Goal: Use online tool/utility: Utilize a website feature to perform a specific function

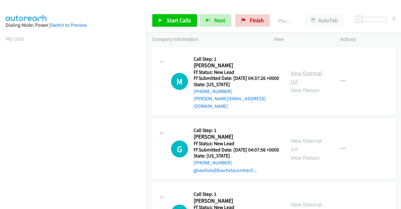
click at [303, 71] on link "View External Url" at bounding box center [306, 77] width 31 height 16
click at [309, 143] on link "View External Url" at bounding box center [306, 145] width 31 height 16
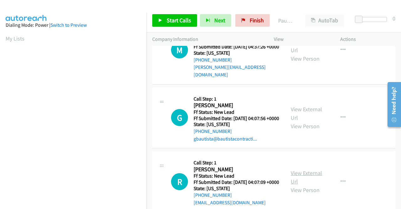
click at [307, 180] on link "View External Url" at bounding box center [306, 177] width 31 height 16
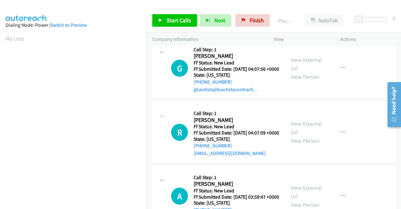
scroll to position [125, 0]
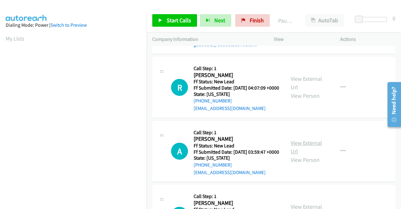
click at [306, 155] on link "View External Url" at bounding box center [306, 147] width 31 height 16
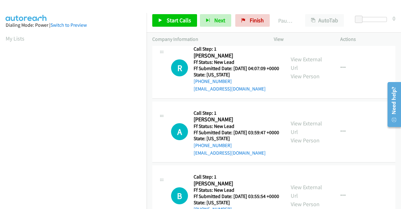
scroll to position [188, 0]
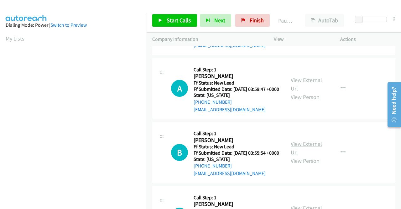
click at [309, 156] on link "View External Url" at bounding box center [306, 148] width 31 height 16
click at [173, 16] on link "Start Calls" at bounding box center [174, 20] width 45 height 13
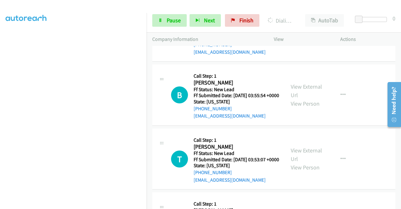
scroll to position [282, 0]
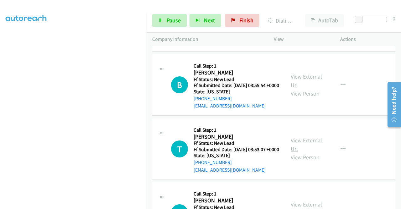
click at [311, 152] on link "View External Url" at bounding box center [306, 144] width 31 height 16
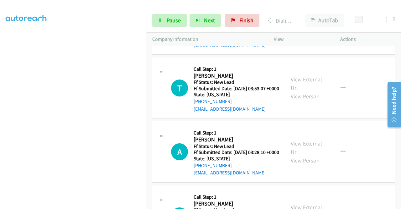
scroll to position [345, 0]
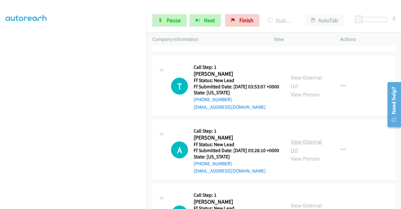
click at [308, 153] on link "View External Url" at bounding box center [306, 146] width 31 height 16
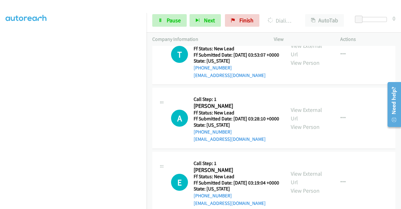
scroll to position [408, 0]
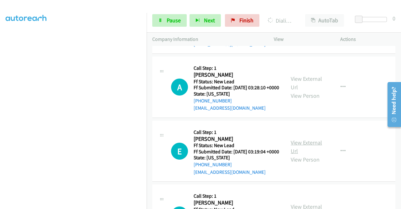
click at [309, 154] on link "View External Url" at bounding box center [306, 147] width 31 height 16
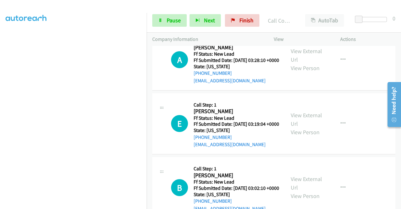
scroll to position [484, 0]
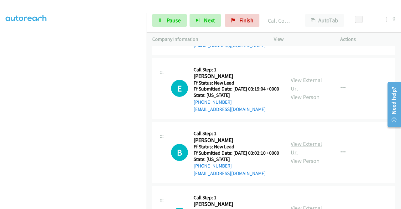
click at [305, 156] on link "View External Url" at bounding box center [306, 148] width 31 height 16
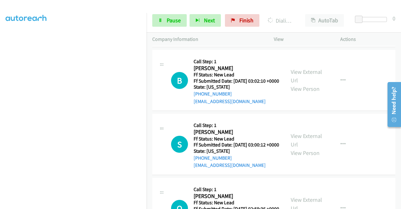
scroll to position [640, 0]
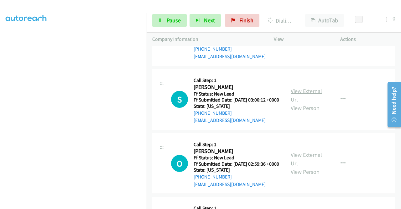
click at [310, 103] on link "View External Url" at bounding box center [306, 95] width 31 height 16
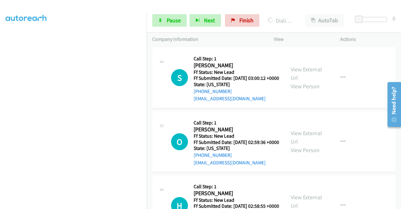
scroll to position [672, 0]
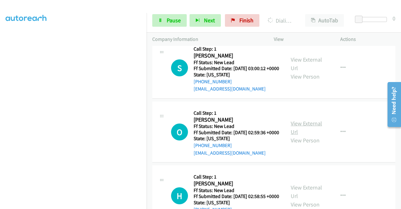
click at [314, 135] on link "View External Url" at bounding box center [306, 127] width 31 height 16
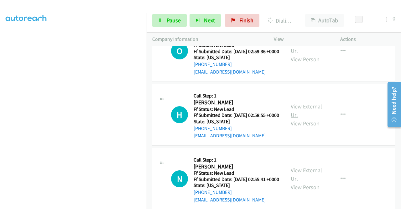
scroll to position [766, 0]
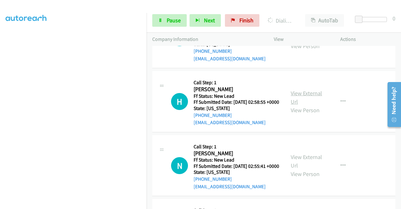
click at [306, 105] on link "View External Url" at bounding box center [306, 97] width 31 height 16
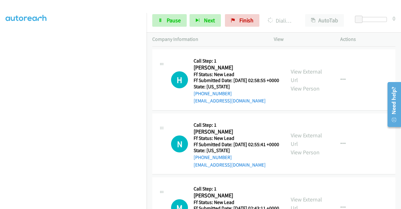
scroll to position [797, 0]
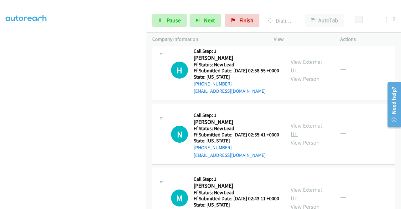
click at [298, 137] on link "View External Url" at bounding box center [306, 130] width 31 height 16
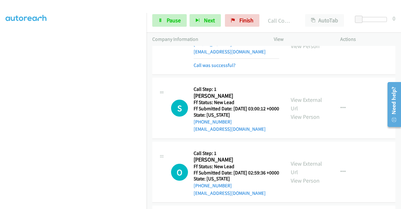
scroll to position [703, 0]
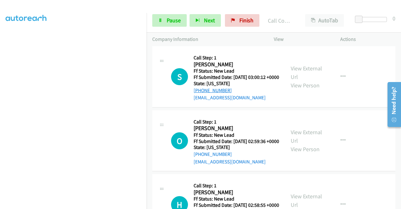
drag, startPoint x: 233, startPoint y: 141, endPoint x: 199, endPoint y: 140, distance: 33.6
click at [199, 94] on div "+1 470-228-8150" at bounding box center [237, 91] width 86 height 8
copy link "470-228-8150"
click at [177, 26] on link "Pause" at bounding box center [169, 20] width 35 height 13
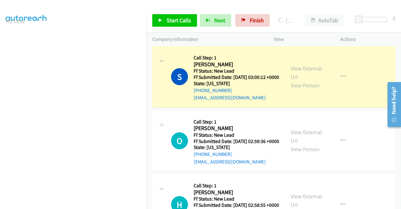
scroll to position [0, 0]
click at [138, 8] on div at bounding box center [198, 12] width 396 height 24
